Goal: Information Seeking & Learning: Get advice/opinions

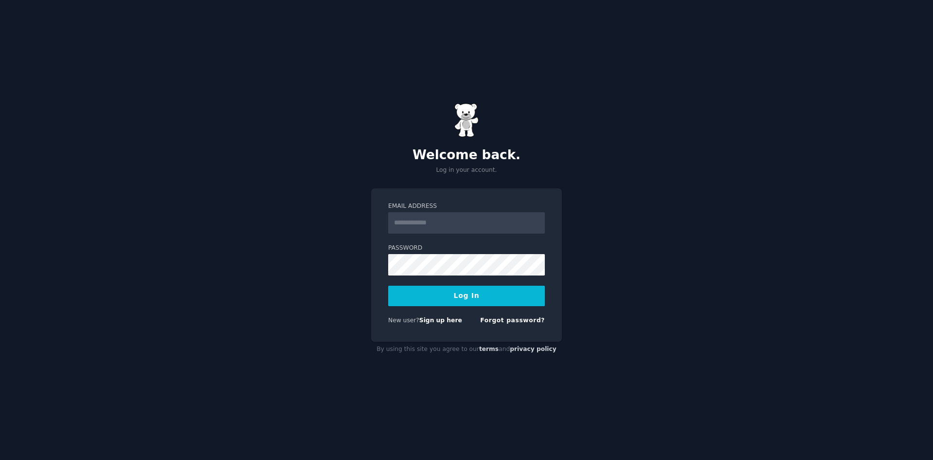
click at [425, 221] on input "Email Address" at bounding box center [466, 222] width 157 height 21
click at [428, 318] on link "Sign up here" at bounding box center [441, 320] width 43 height 7
type input "**********"
click at [388, 286] on button "Log In" at bounding box center [466, 296] width 157 height 20
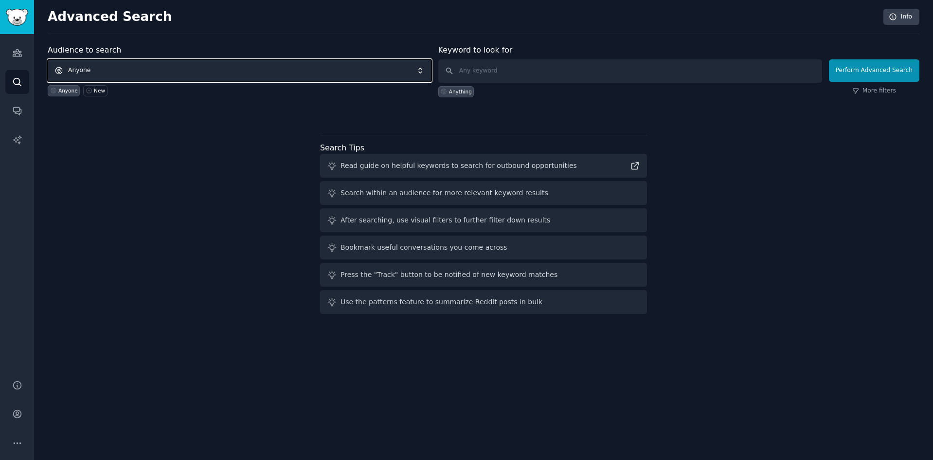
drag, startPoint x: 101, startPoint y: 60, endPoint x: 45, endPoint y: 77, distance: 58.4
click at [101, 61] on span "Anyone" at bounding box center [240, 70] width 384 height 22
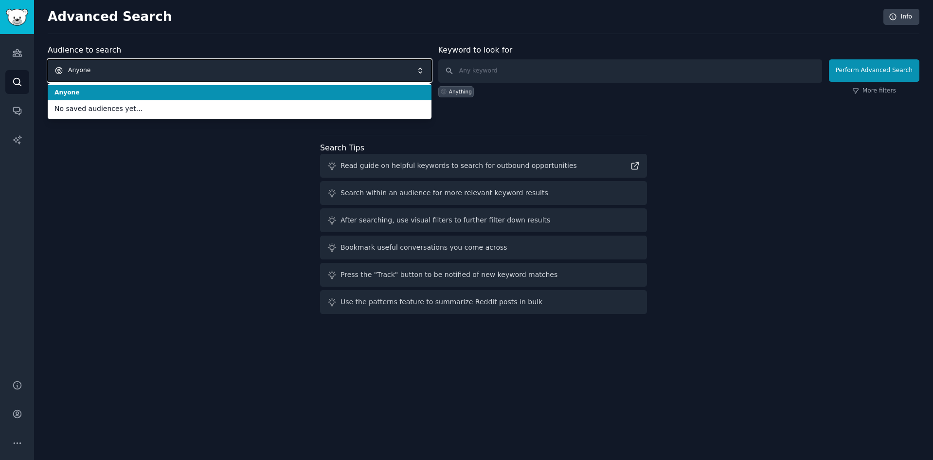
click at [269, 63] on span "Anyone" at bounding box center [240, 70] width 384 height 22
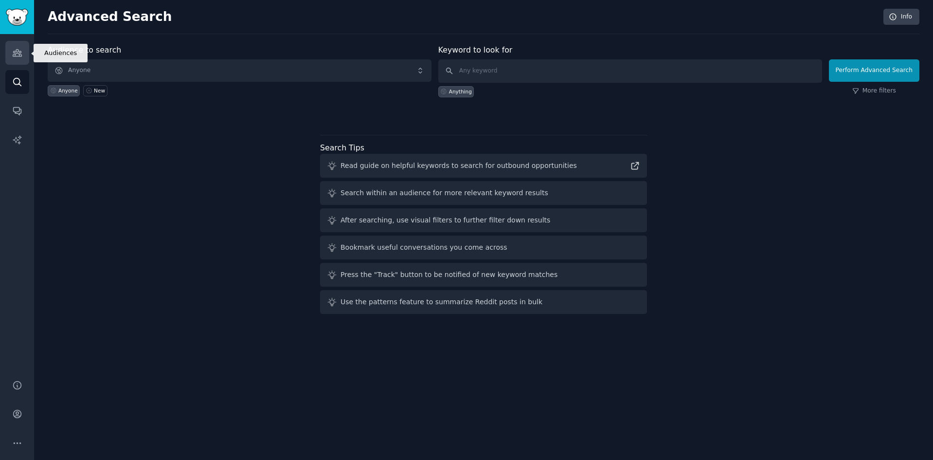
click at [17, 53] on icon "Sidebar" at bounding box center [17, 53] width 10 height 10
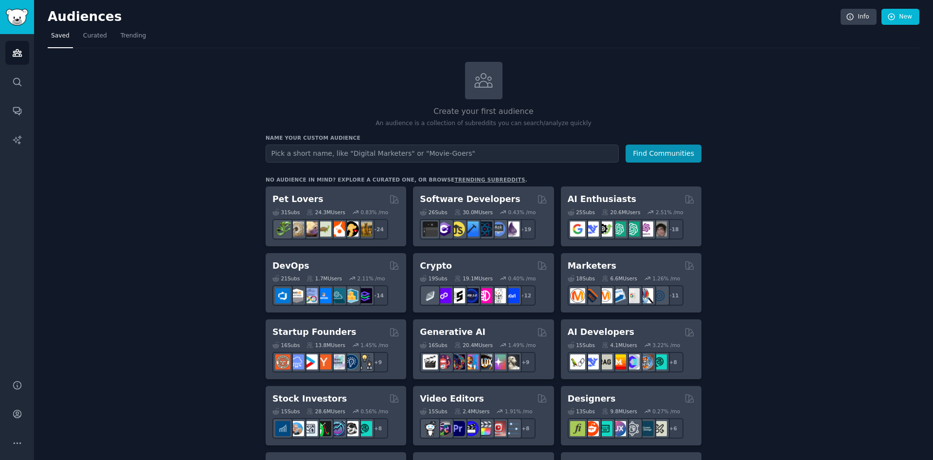
click at [22, 34] on div "Audiences Search Conversations AI Reports" at bounding box center [17, 201] width 34 height 334
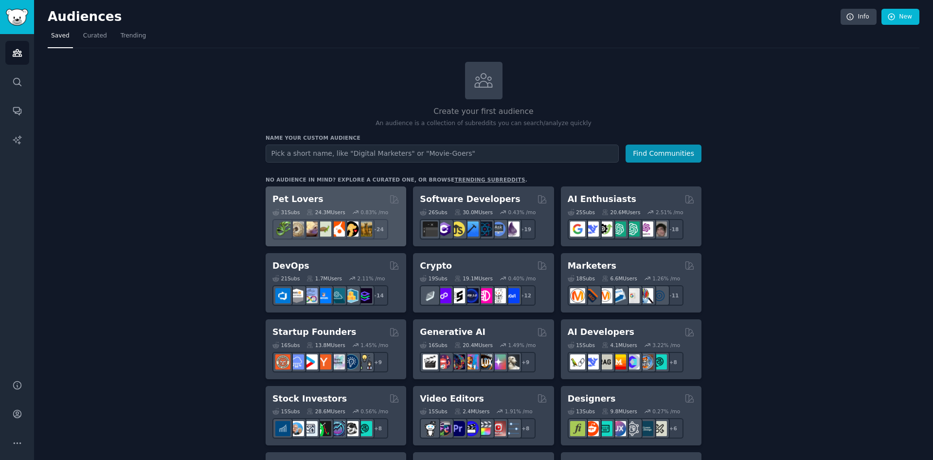
click at [316, 194] on div "Pet Lovers" at bounding box center [336, 199] width 127 height 12
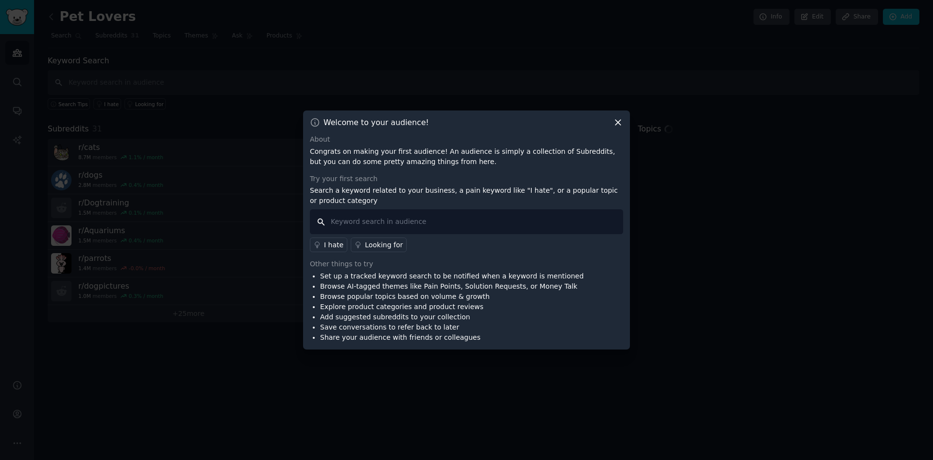
click at [339, 215] on input "text" at bounding box center [466, 221] width 313 height 25
click at [619, 121] on icon at bounding box center [618, 122] width 10 height 10
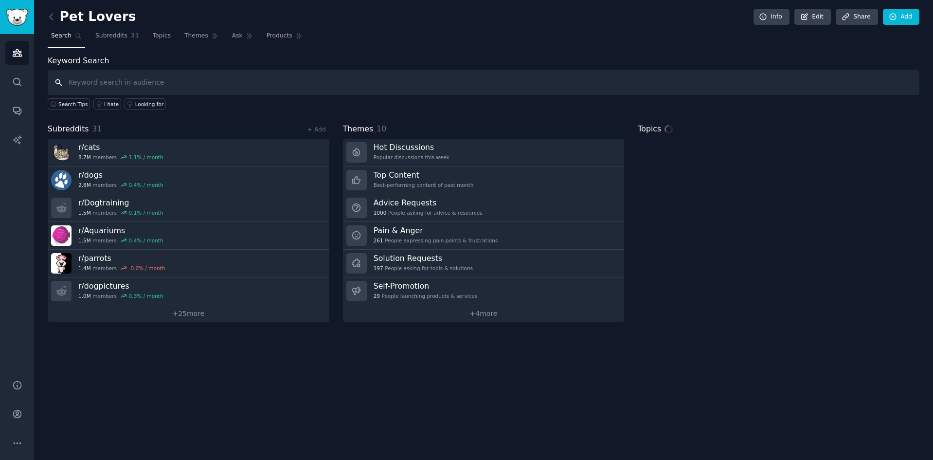
click at [157, 88] on input "text" at bounding box center [484, 82] width 872 height 25
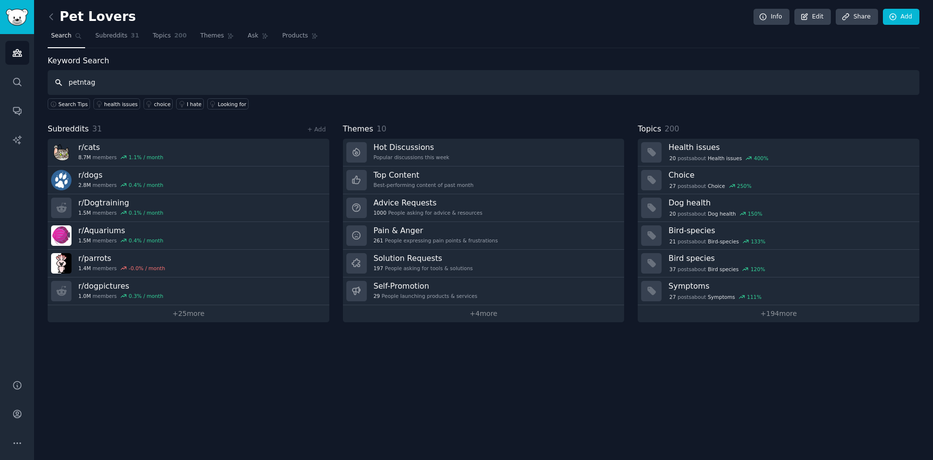
click at [83, 81] on input "petntag" at bounding box center [484, 82] width 872 height 25
type input "pet tag"
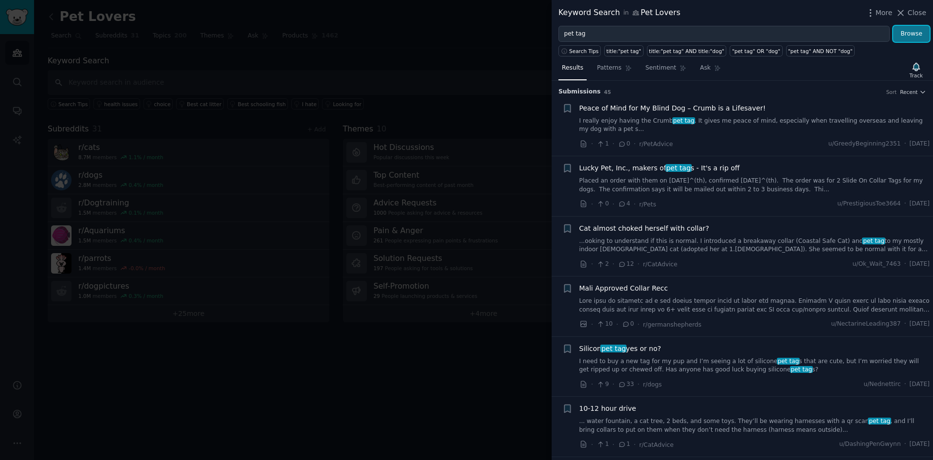
click at [906, 39] on button "Browse" at bounding box center [912, 34] width 37 height 17
click at [539, 142] on div at bounding box center [466, 230] width 933 height 460
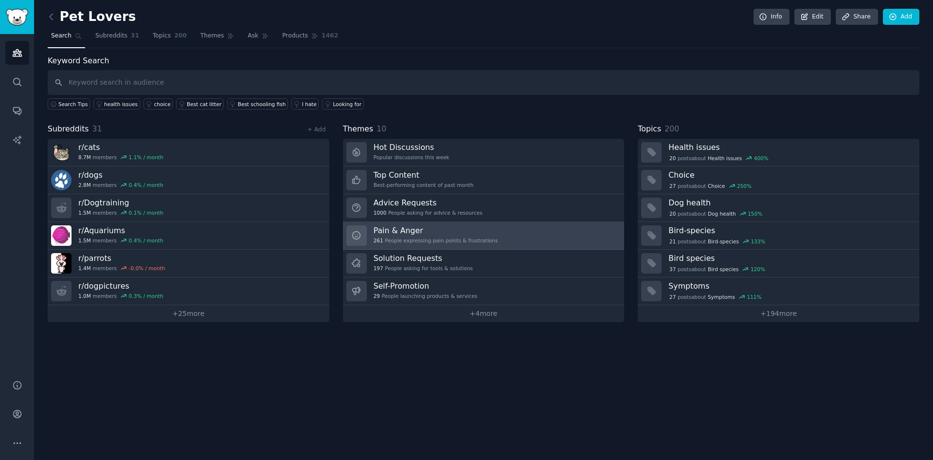
click at [469, 225] on h3 "Pain & Anger" at bounding box center [436, 230] width 125 height 10
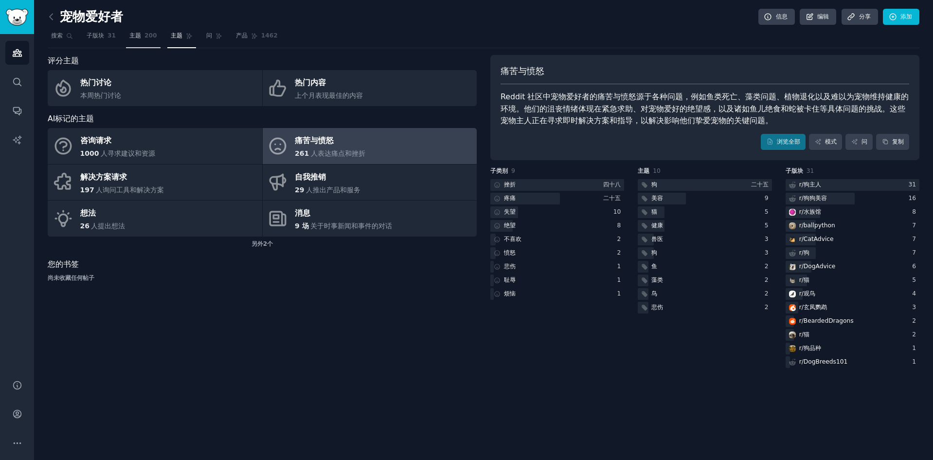
click at [156, 34] on link "主题 200" at bounding box center [143, 38] width 35 height 20
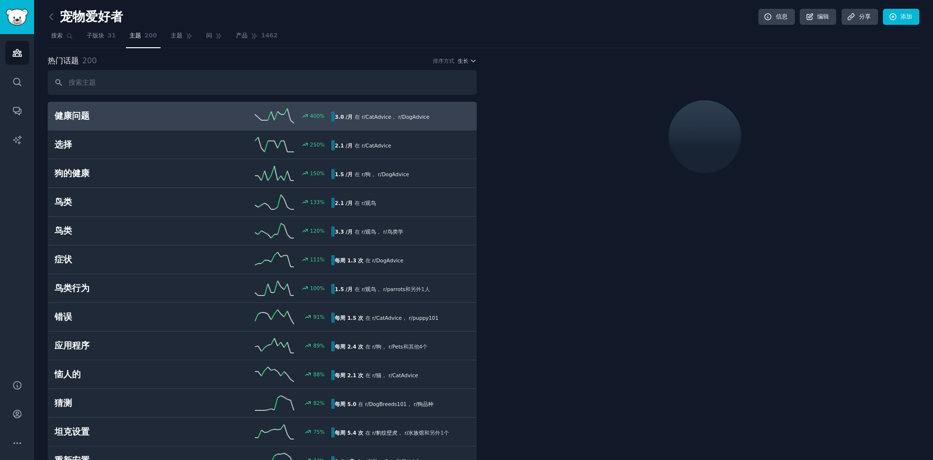
click at [164, 88] on input "text" at bounding box center [262, 82] width 429 height 25
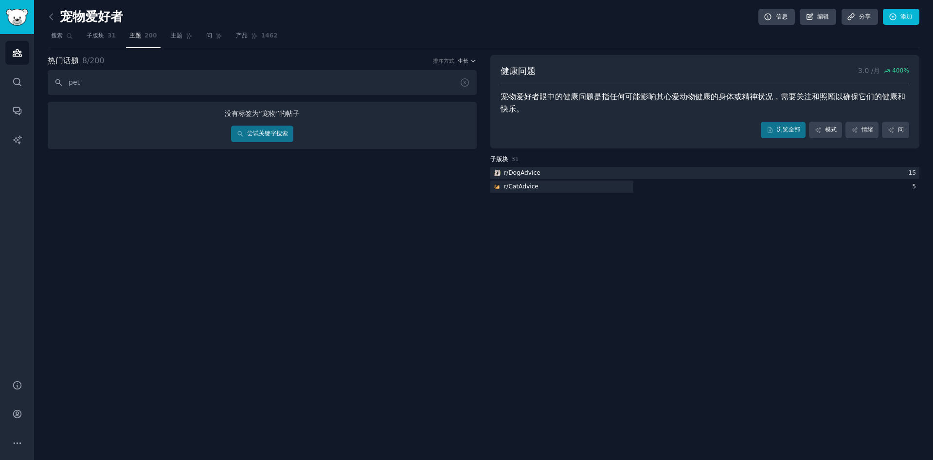
type input "pet"
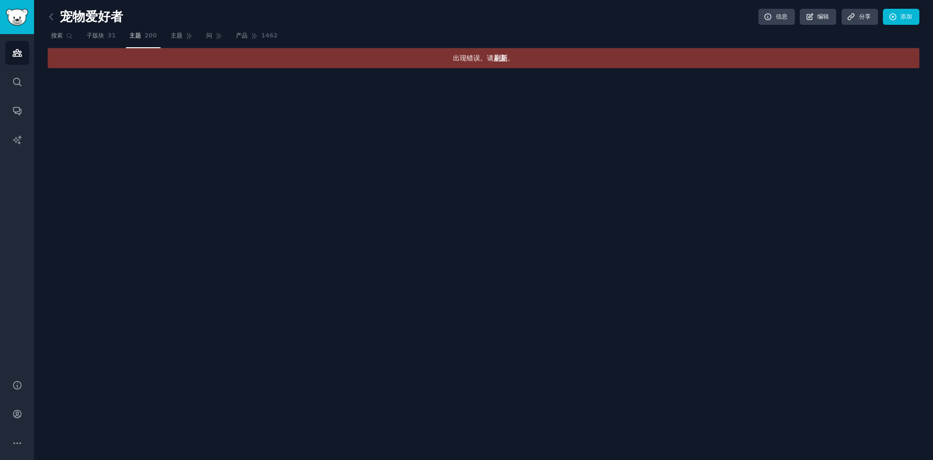
click at [501, 59] on font "刷新" at bounding box center [501, 58] width 14 height 8
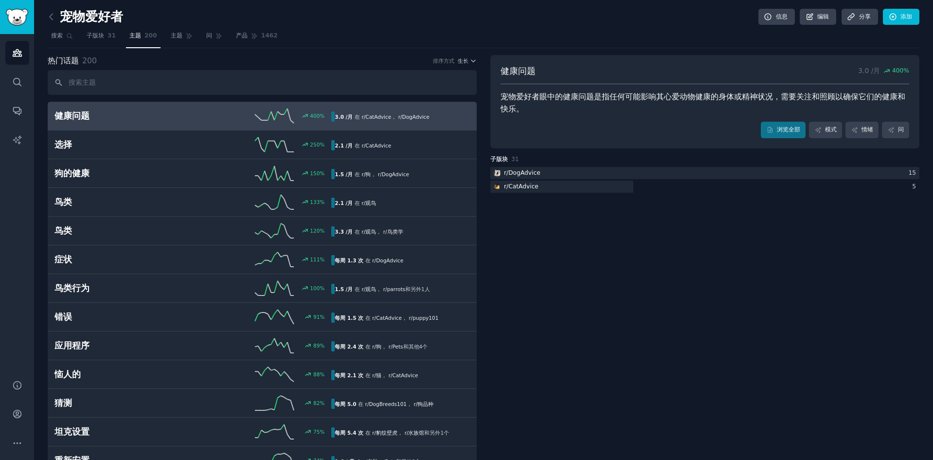
click at [194, 78] on input "text" at bounding box center [262, 82] width 429 height 25
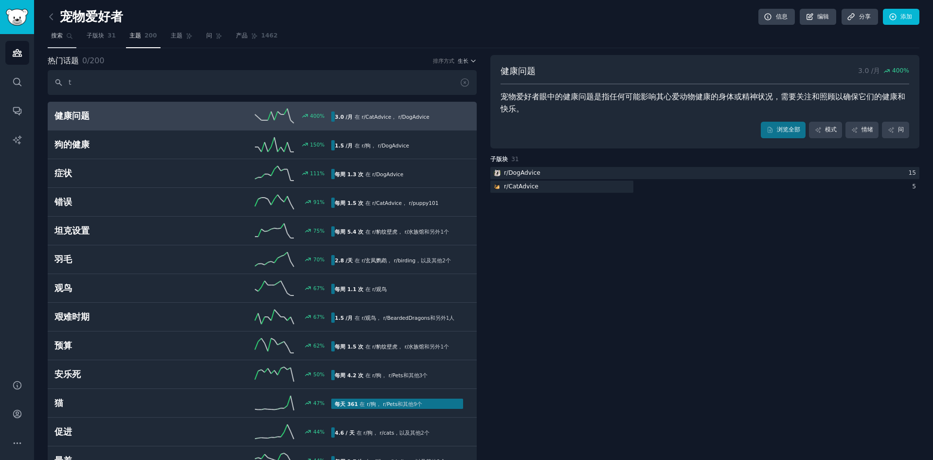
type input "t"
click at [64, 30] on link "搜索" at bounding box center [62, 38] width 29 height 20
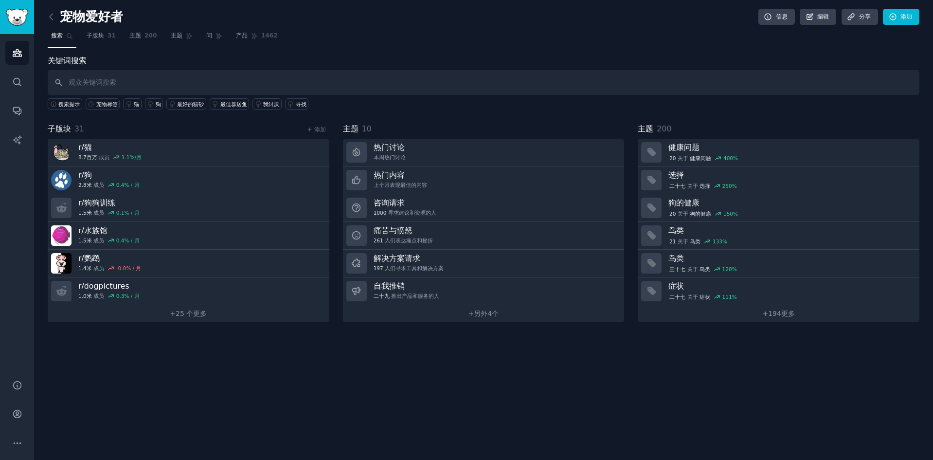
click at [141, 87] on input "text" at bounding box center [484, 82] width 872 height 25
type input "pet tag"
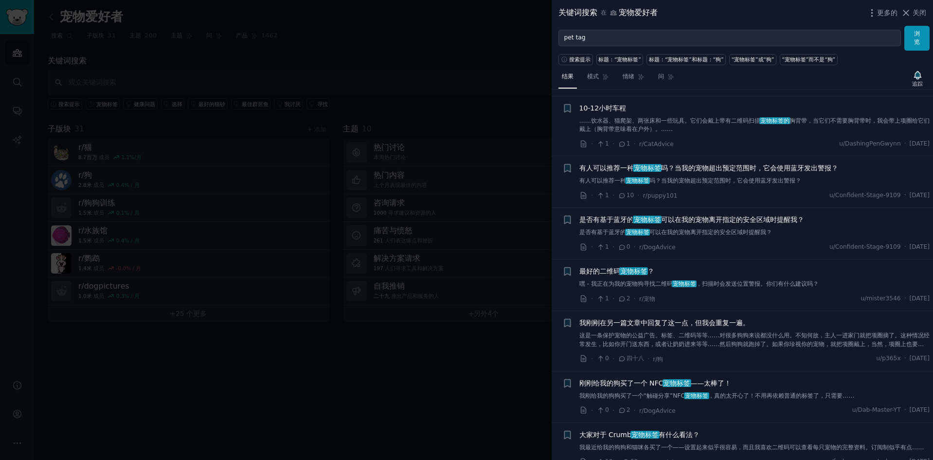
scroll to position [243, 0]
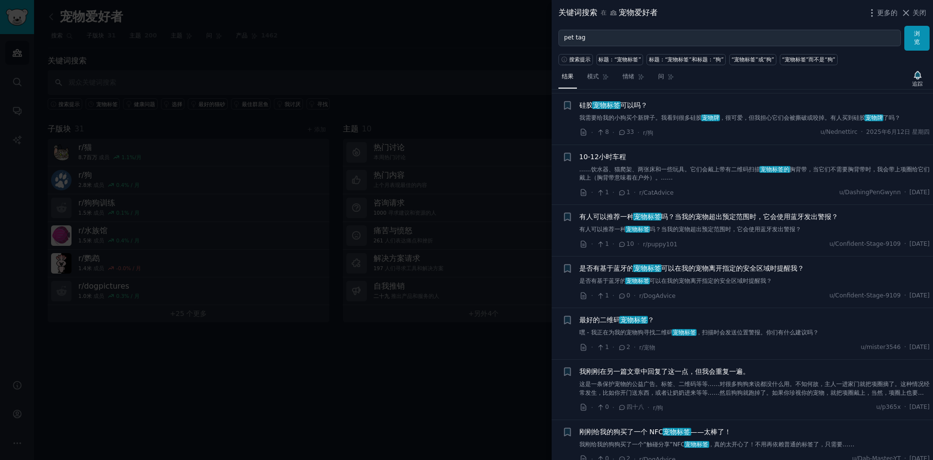
click at [782, 117] on font "，很可爱，但我担心它们会被撕破或咬掉。有人买到硅胶" at bounding box center [793, 117] width 146 height 7
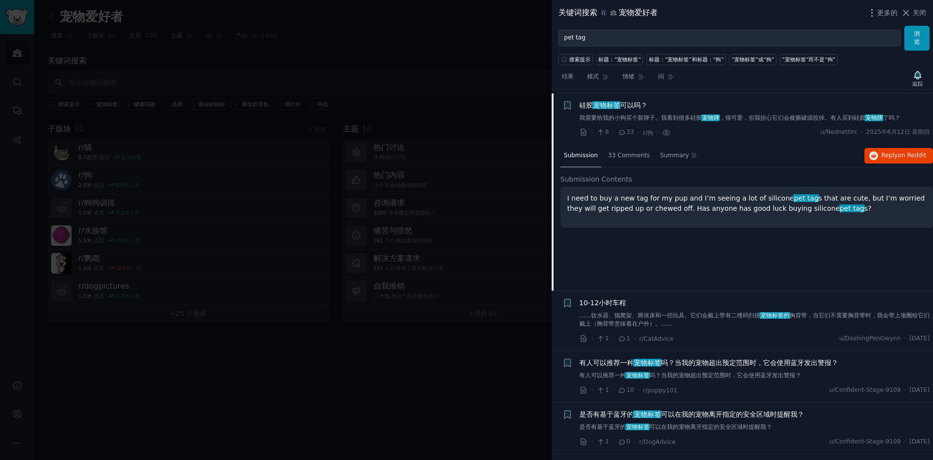
scroll to position [247, 0]
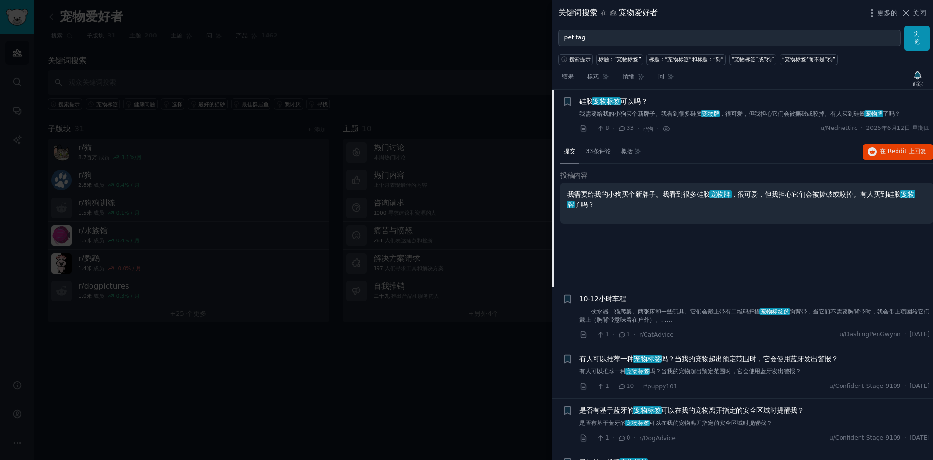
click at [621, 129] on icon at bounding box center [622, 128] width 9 height 7
click at [616, 219] on div "我需要给我的小狗买个新牌子。我看到很多硅胶 宠物牌 ，很可爱，但我担心它们会被撕破或咬掉。有人买到硅胶 宠物牌 了吗？" at bounding box center [747, 203] width 373 height 41
click at [836, 103] on div "硅胶 宠物标签 可以吗？" at bounding box center [755, 101] width 351 height 10
click at [603, 105] on font "宠物标签" at bounding box center [606, 101] width 27 height 8
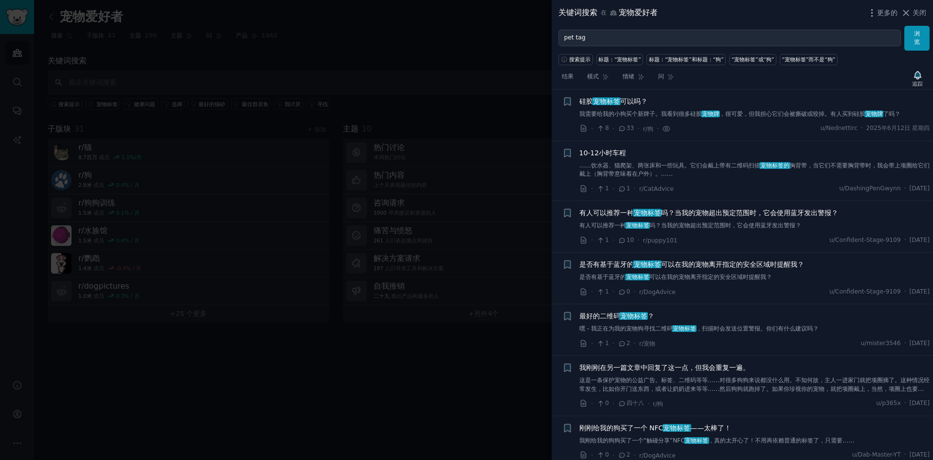
click at [603, 105] on font "宠物标签" at bounding box center [606, 101] width 27 height 8
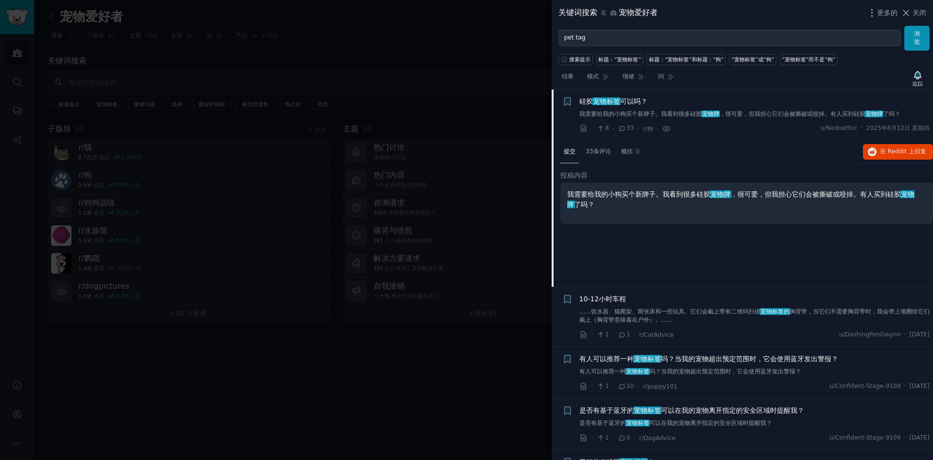
click at [709, 116] on font "宠物牌" at bounding box center [711, 113] width 18 height 7
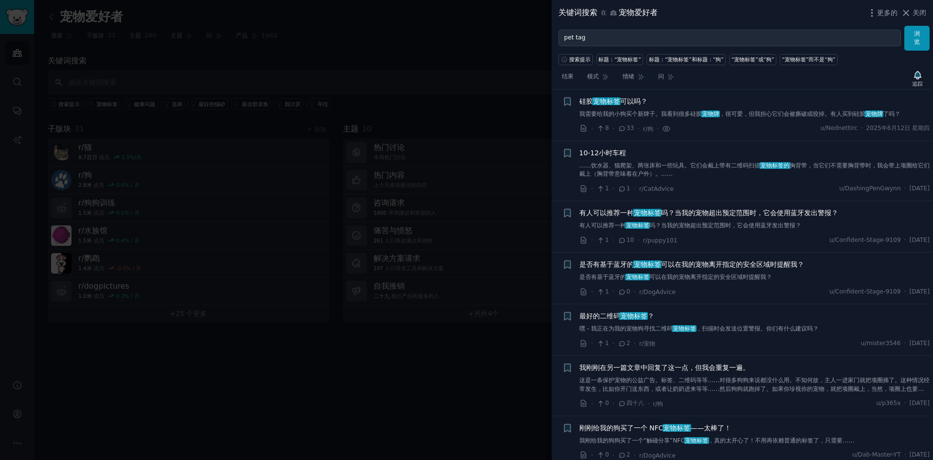
click at [655, 117] on font "我需要给我的小狗买个新牌子。我看到很多硅胶" at bounding box center [641, 113] width 123 height 7
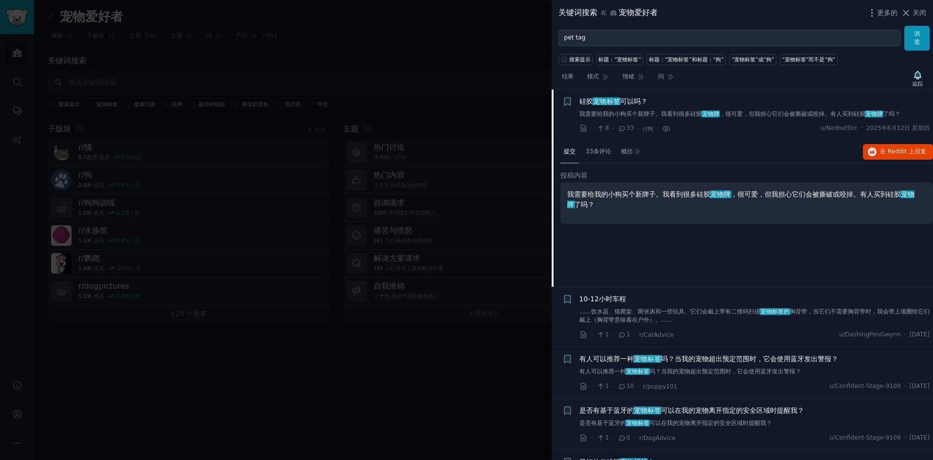
click at [628, 127] on font "33" at bounding box center [631, 128] width 8 height 7
click at [620, 131] on icon at bounding box center [622, 128] width 9 height 7
click at [603, 155] on span "33条评论" at bounding box center [598, 151] width 25 height 9
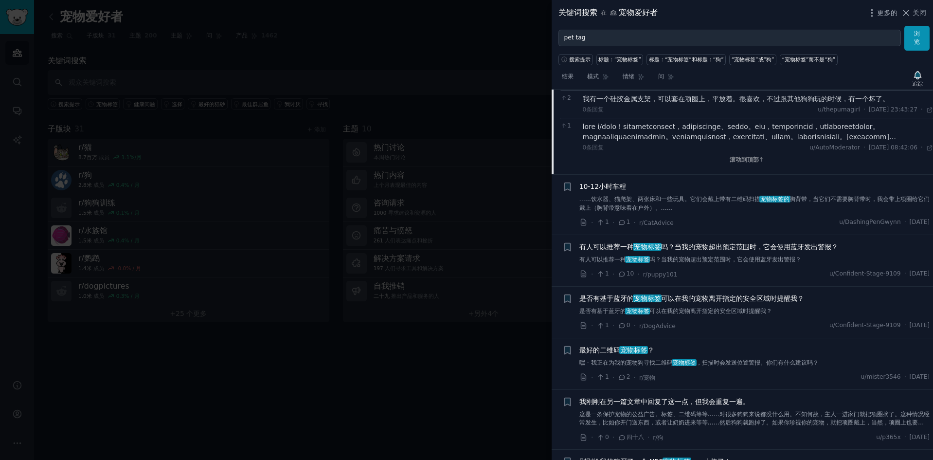
scroll to position [1318, 0]
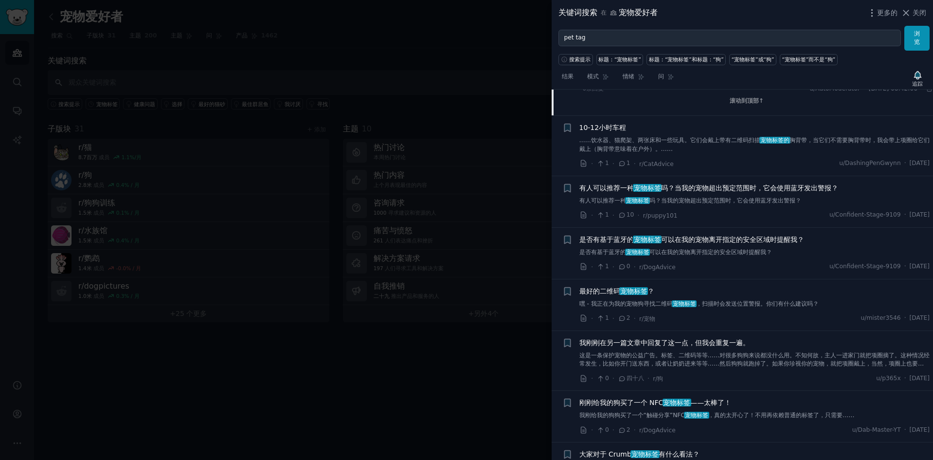
click at [668, 296] on div "最好的二维码 宠物标签 ？" at bounding box center [755, 291] width 351 height 10
click at [622, 322] on icon at bounding box center [622, 318] width 9 height 7
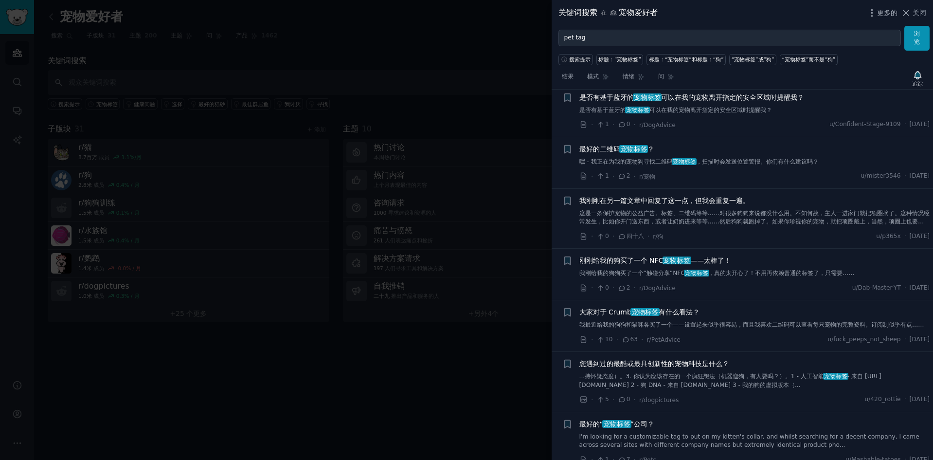
scroll to position [1464, 0]
